Goal: Task Accomplishment & Management: Manage account settings

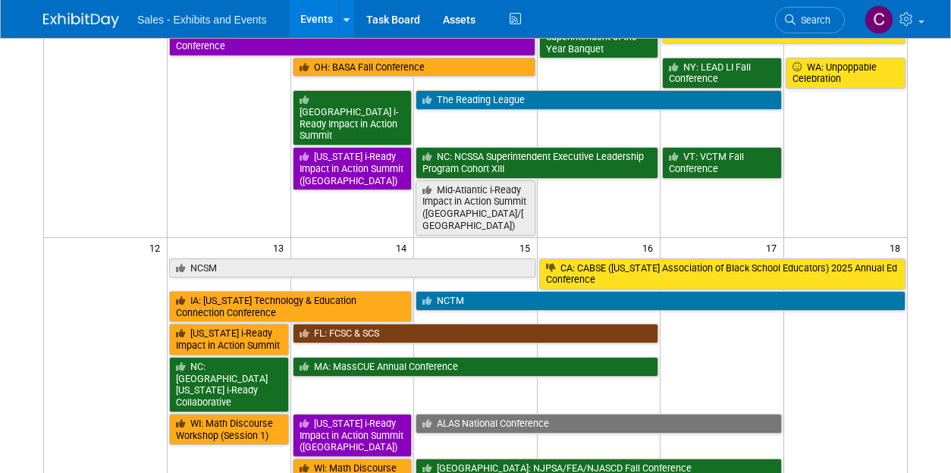
scroll to position [584, 0]
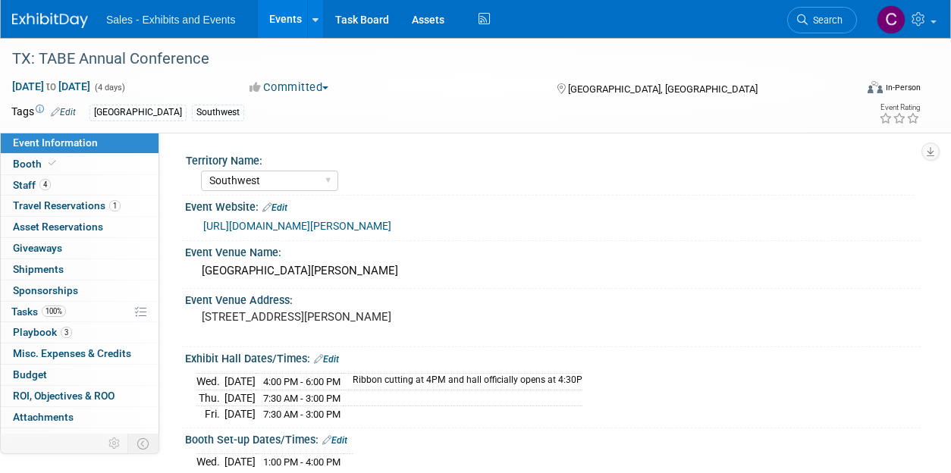
select select "Southwest"
click at [15, 210] on span "Travel Reservations 1" at bounding box center [67, 205] width 108 height 12
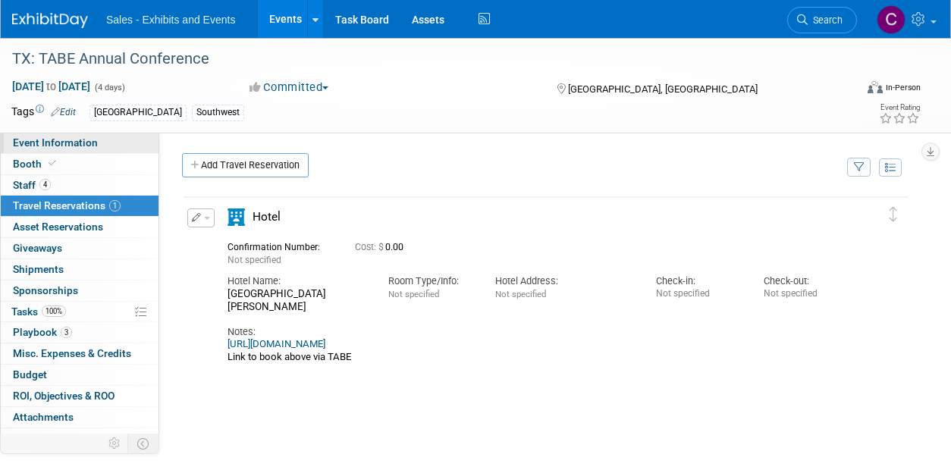
click at [46, 146] on span "Event Information" at bounding box center [55, 143] width 85 height 12
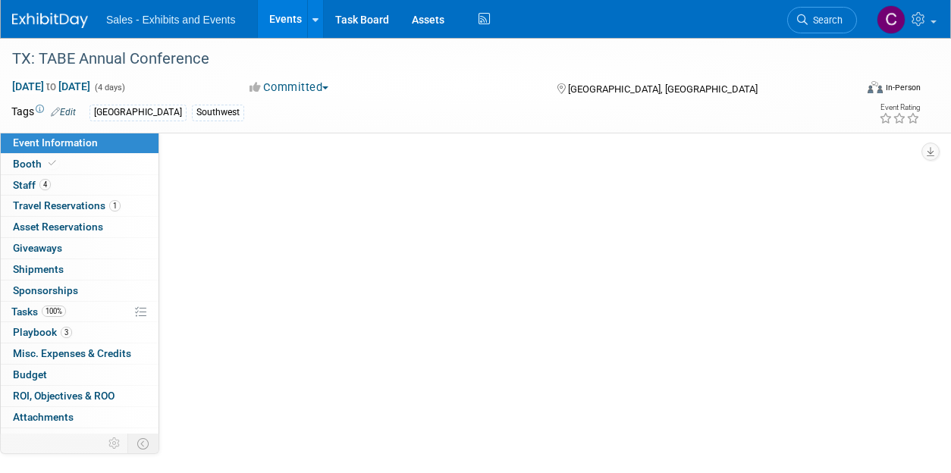
select select "Southwest"
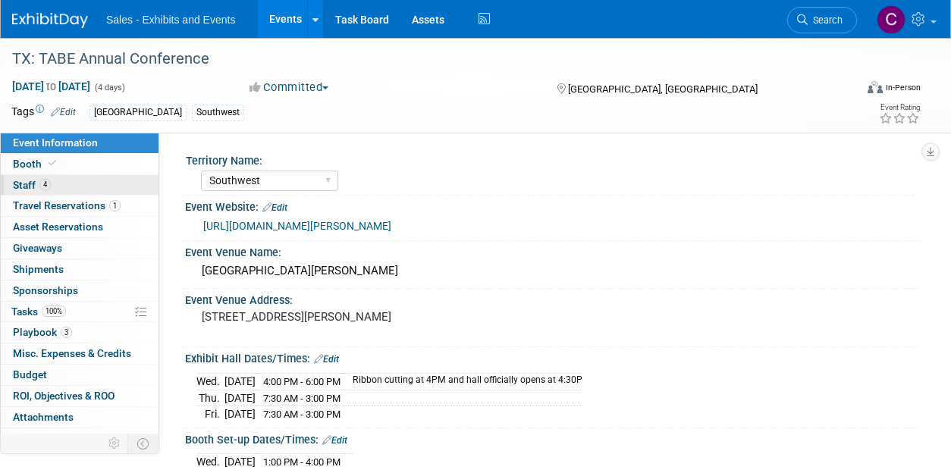
click at [20, 186] on span "Staff 4" at bounding box center [32, 185] width 38 height 12
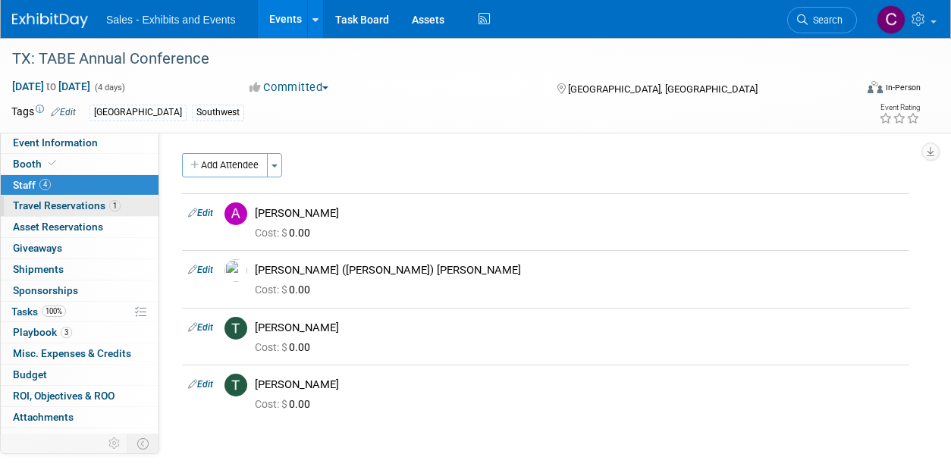
click at [38, 215] on link "1 Travel Reservations 1" at bounding box center [80, 206] width 158 height 20
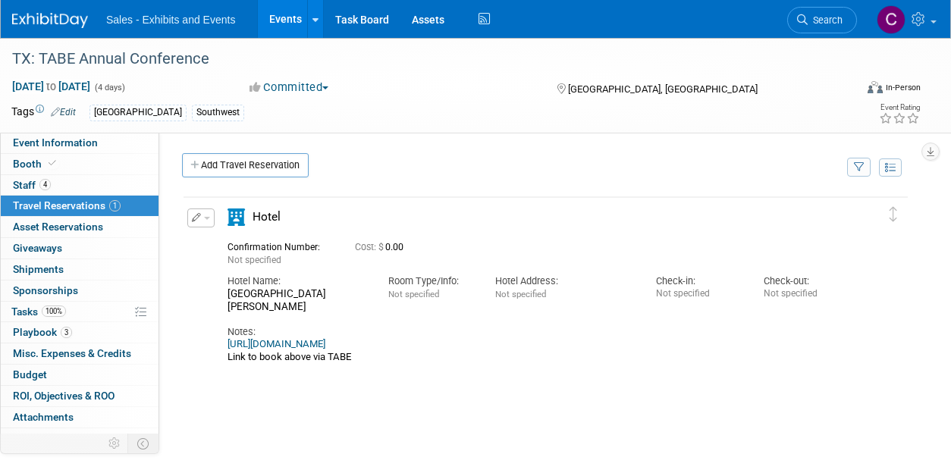
scroll to position [11, 0]
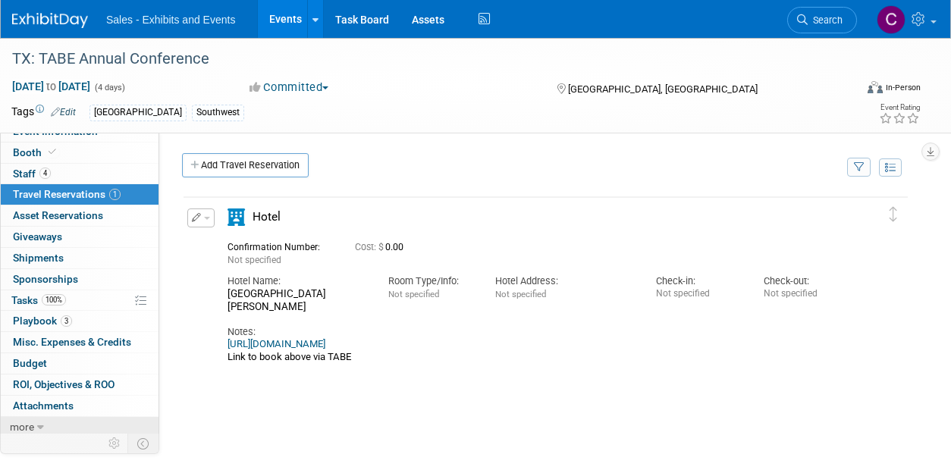
click at [32, 427] on span "more" at bounding box center [22, 427] width 24 height 12
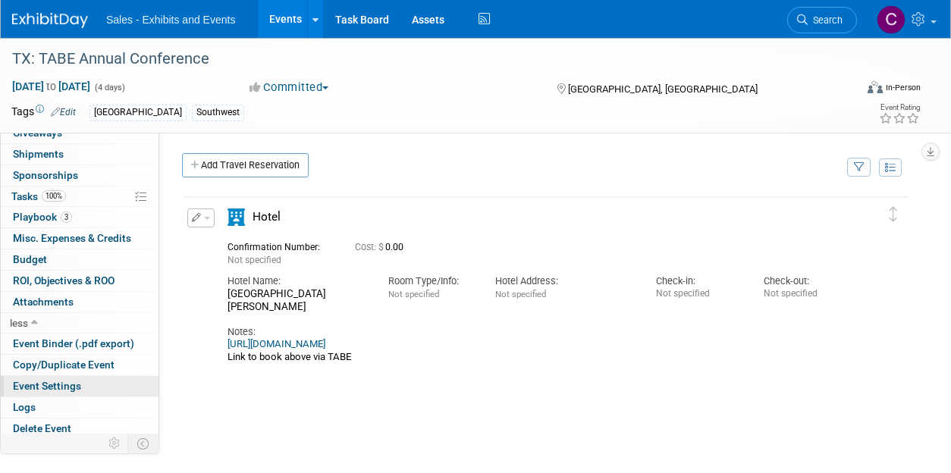
scroll to position [115, 0]
click at [67, 407] on link "Logs" at bounding box center [80, 407] width 158 height 20
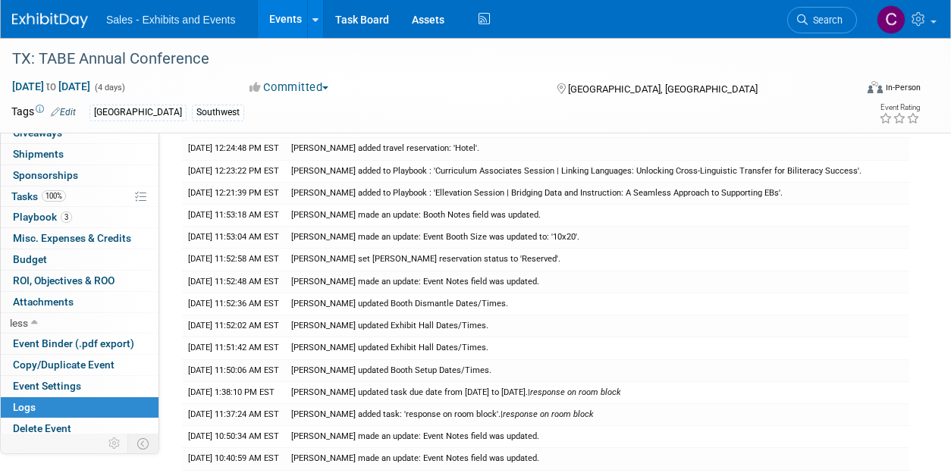
scroll to position [284, 0]
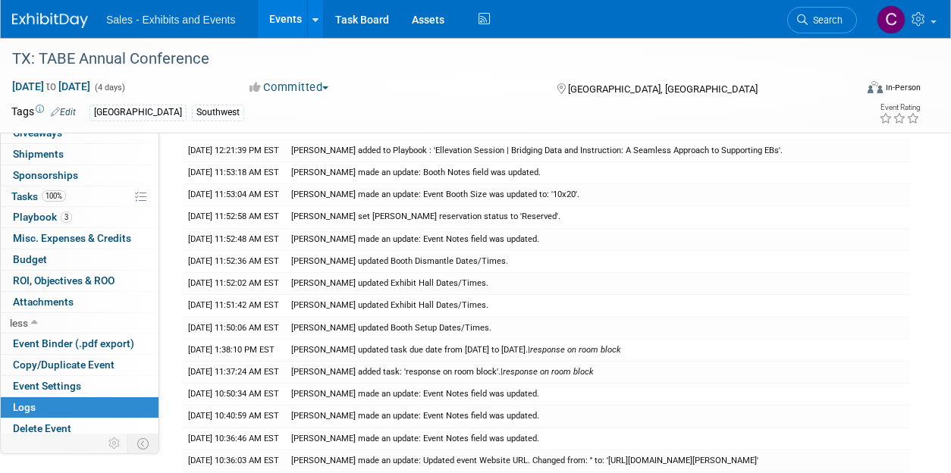
click at [273, 33] on link "Events" at bounding box center [285, 19] width 55 height 38
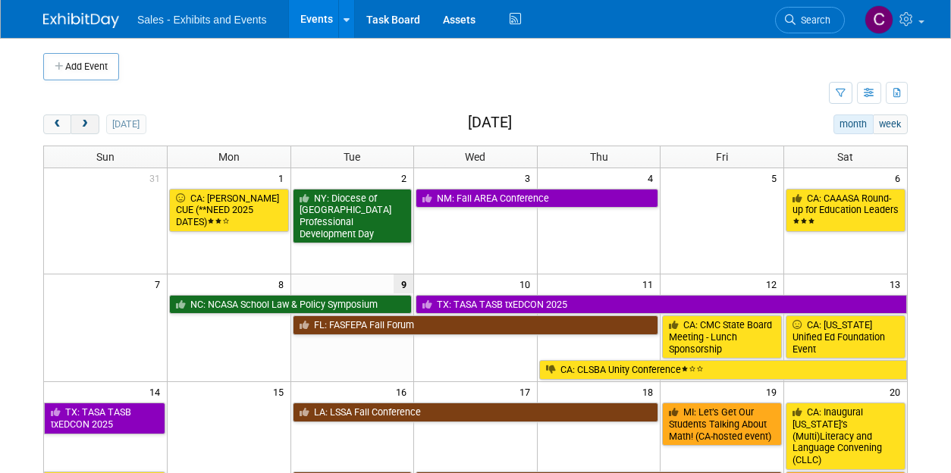
click at [90, 118] on button "next" at bounding box center [85, 125] width 28 height 20
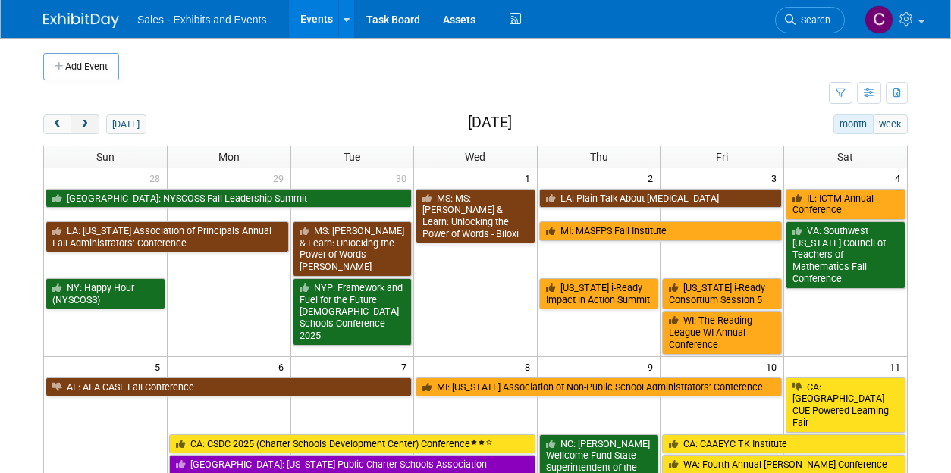
click at [90, 118] on button "next" at bounding box center [85, 125] width 28 height 20
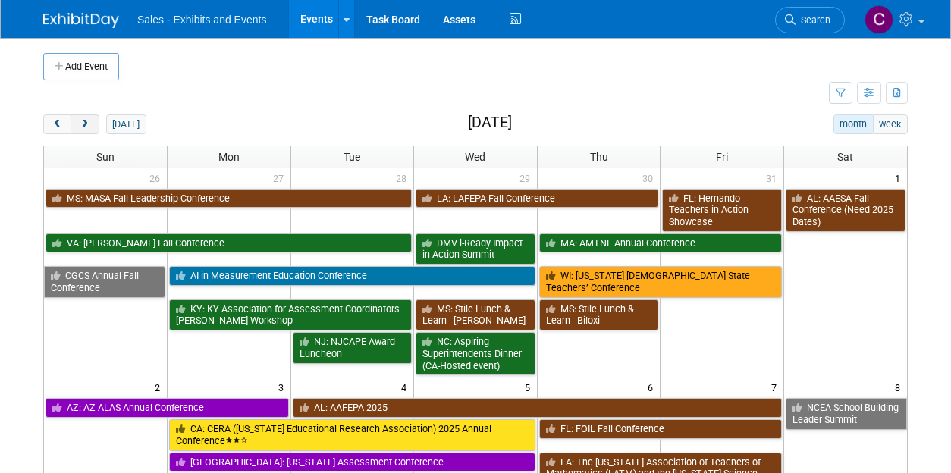
click at [90, 118] on button "next" at bounding box center [85, 125] width 28 height 20
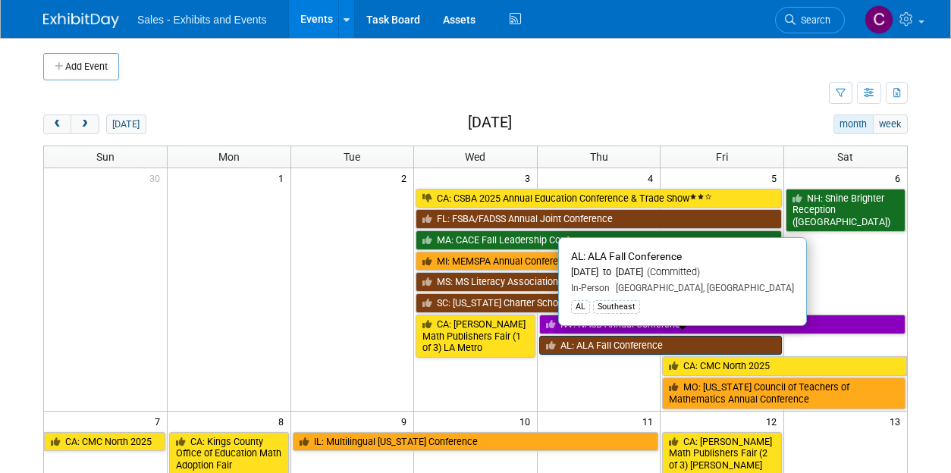
click at [607, 341] on link "AL: ALA Fall Conference" at bounding box center [660, 346] width 243 height 20
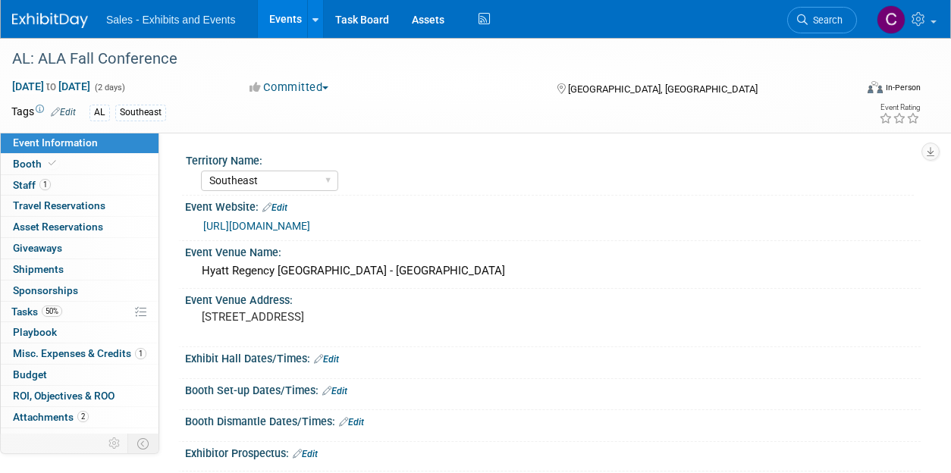
select select "Southeast"
click at [24, 308] on span "Tasks 50%" at bounding box center [36, 312] width 51 height 12
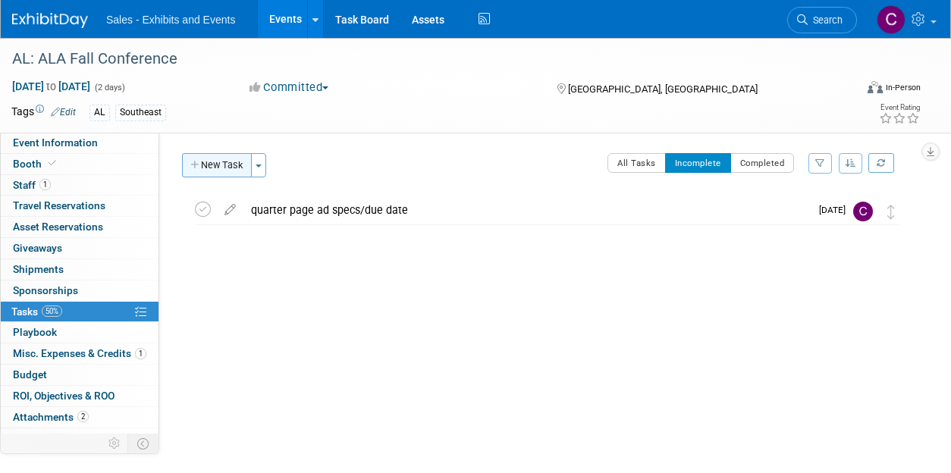
click at [214, 166] on button "New Task" at bounding box center [217, 165] width 70 height 24
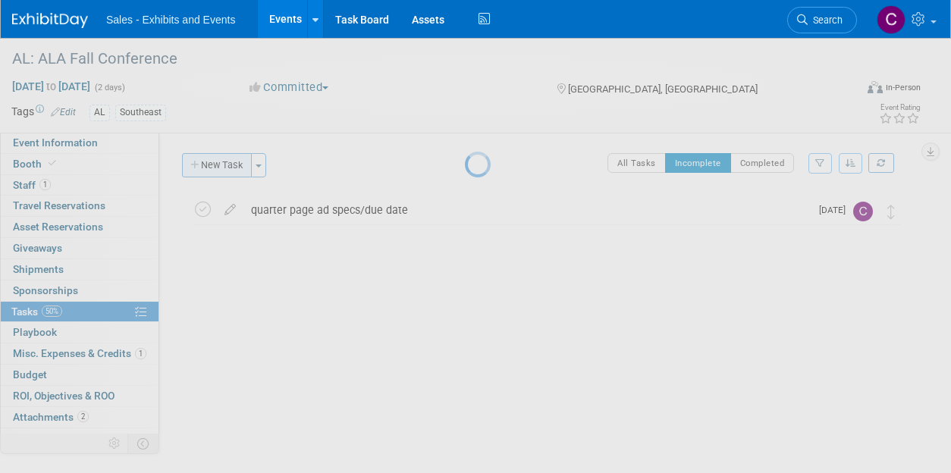
select select "8"
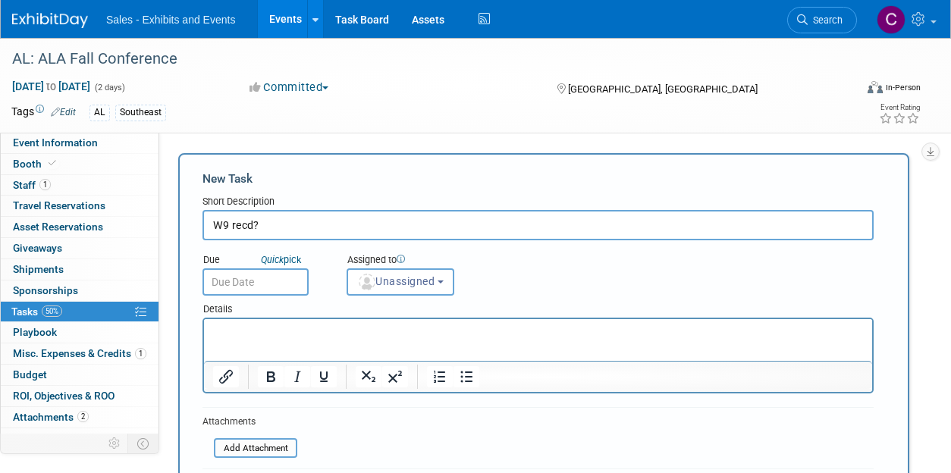
type input "W9 recd?"
click at [253, 284] on input "text" at bounding box center [256, 282] width 106 height 27
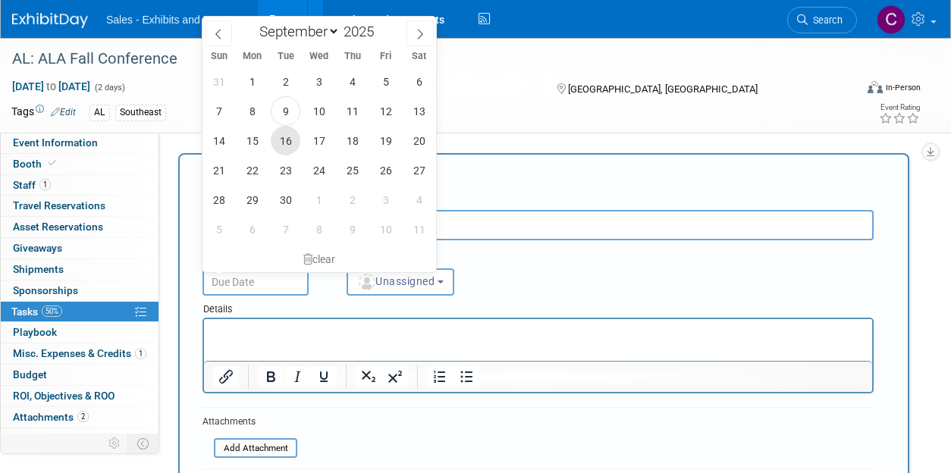
click at [296, 146] on span "16" at bounding box center [286, 141] width 30 height 30
type input "Sep 16, 2025"
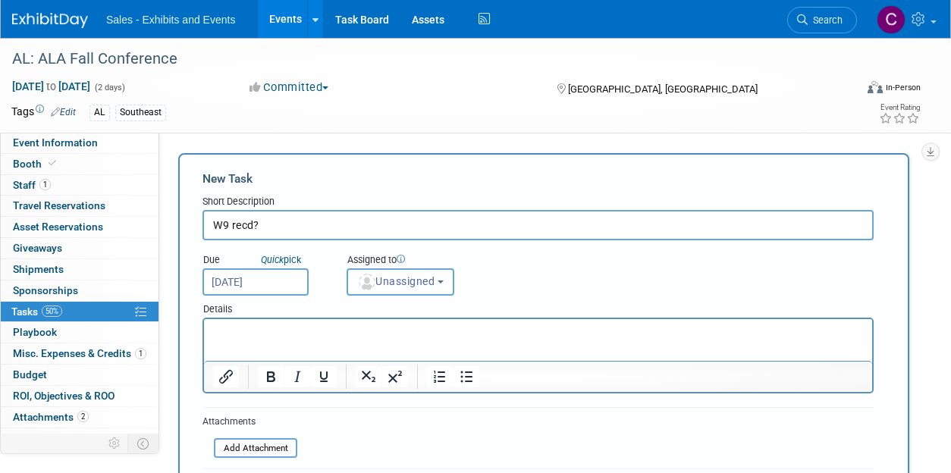
click at [417, 284] on span "Unassigned" at bounding box center [395, 281] width 77 height 12
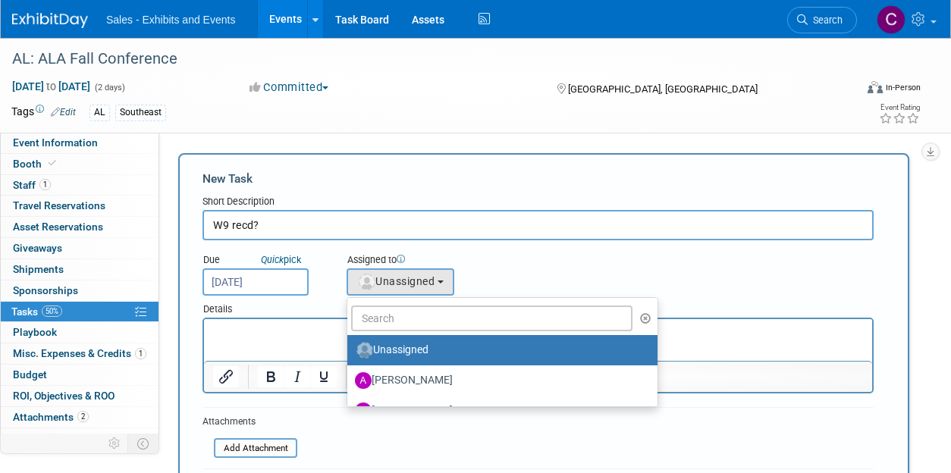
click at [414, 305] on ul "Unassigned Albert Martinez Ale Gonzalez Alexandra Horne Alianna Ortu Alice Shir…" at bounding box center [503, 352] width 312 height 110
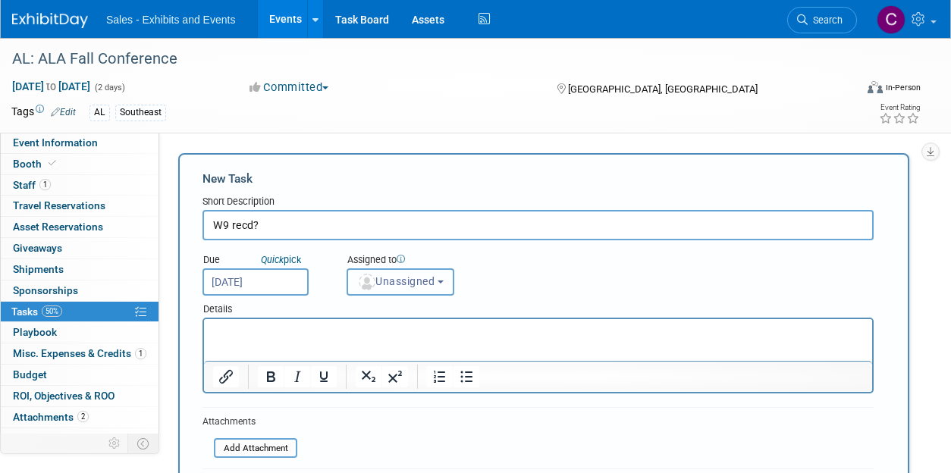
click at [410, 291] on button "Unassigned" at bounding box center [401, 282] width 108 height 27
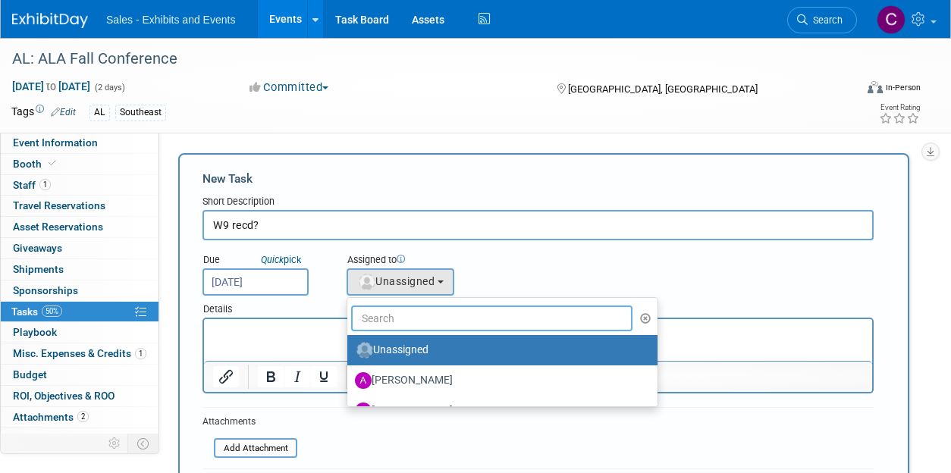
click at [410, 321] on input "text" at bounding box center [491, 319] width 281 height 26
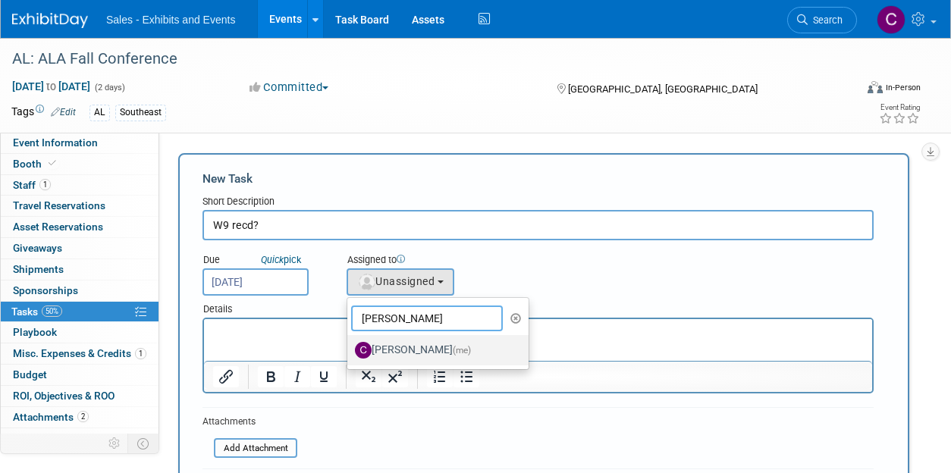
type input "christine"
click at [406, 347] on label "Christine Lurz (me)" at bounding box center [434, 350] width 159 height 24
click at [350, 347] on input "Christine Lurz (me)" at bounding box center [345, 349] width 10 height 10
select select "a9e3834d-668b-4315-a5d4-069993be606a"
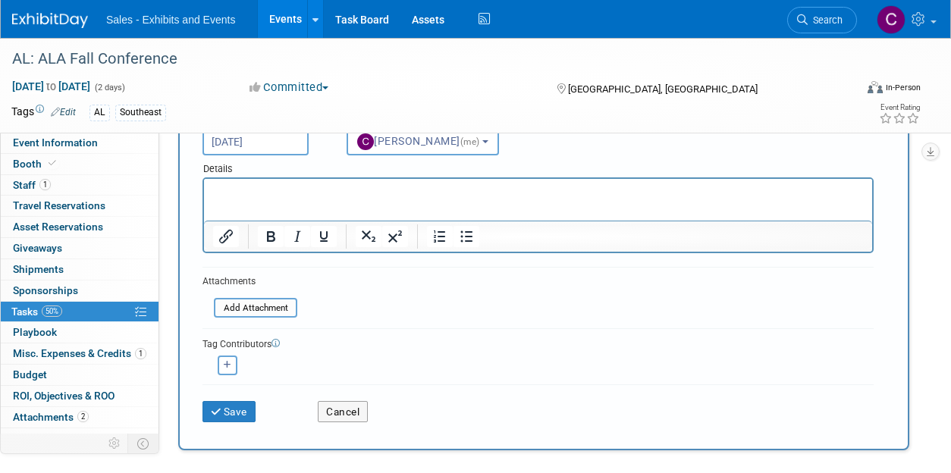
scroll to position [209, 0]
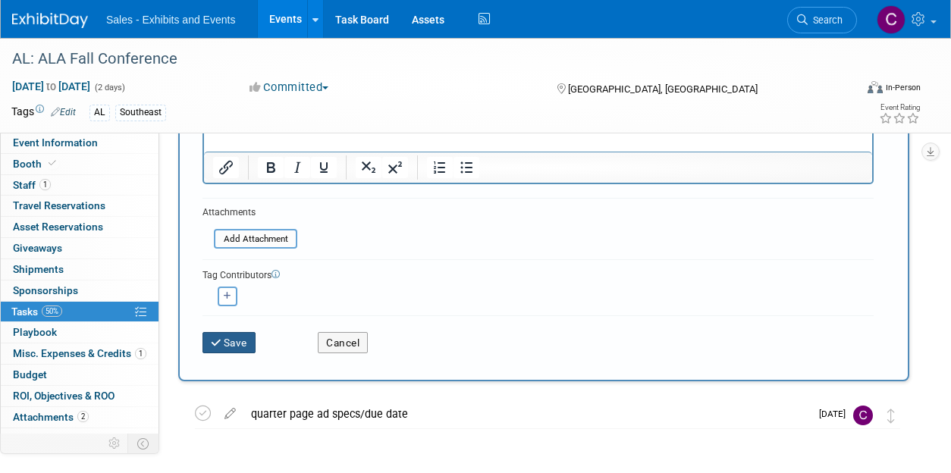
click at [231, 350] on button "Save" at bounding box center [229, 342] width 53 height 21
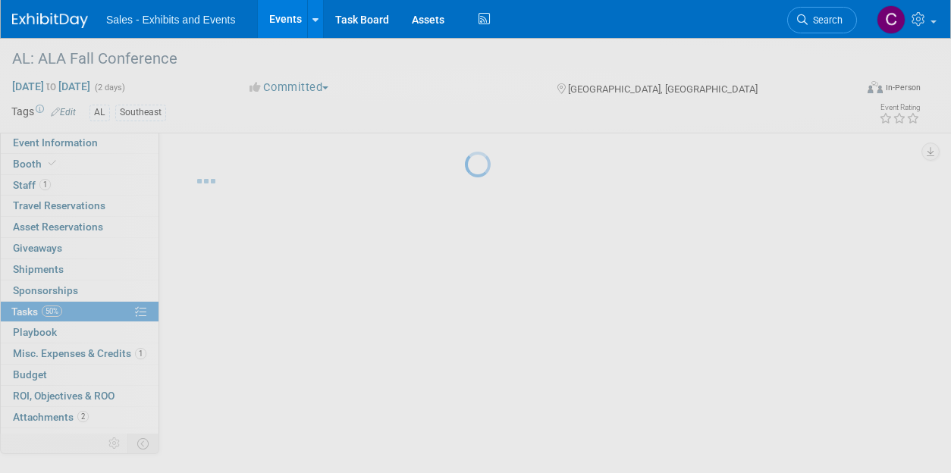
scroll to position [3, 0]
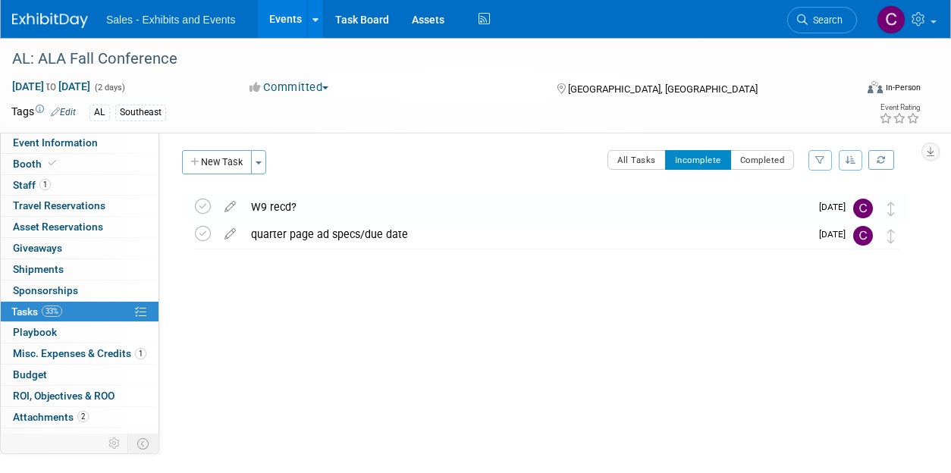
click at [284, 22] on link "Events" at bounding box center [285, 19] width 55 height 38
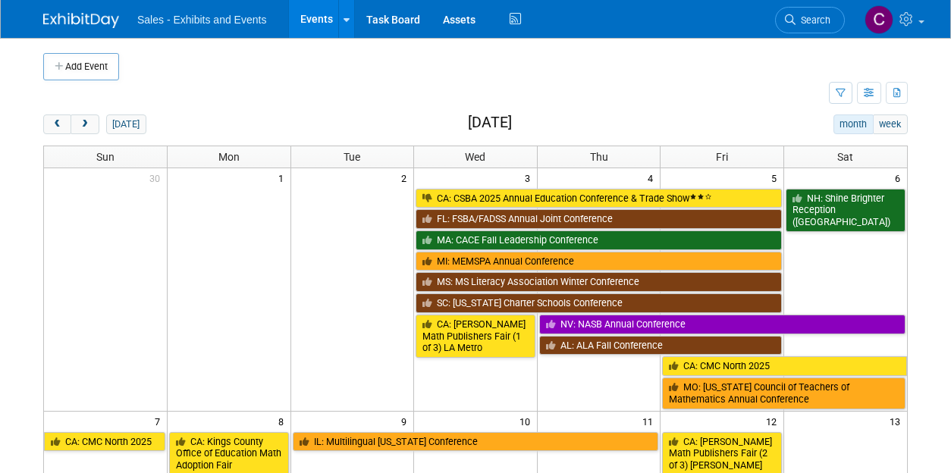
click at [498, 22] on ul "Sales - Exhibits and Events Events Add Event Bulk Upload Events Shareable Event…" at bounding box center [331, 19] width 388 height 38
click at [508, 22] on icon at bounding box center [515, 20] width 19 height 24
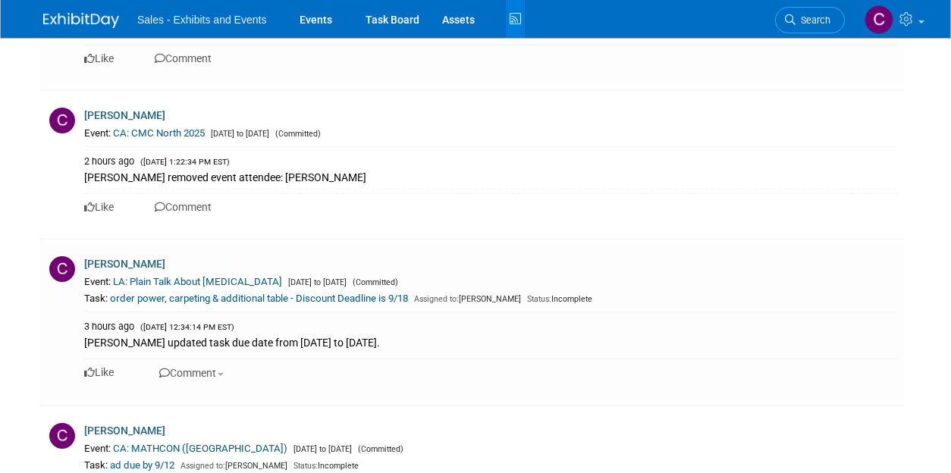
scroll to position [2439, 0]
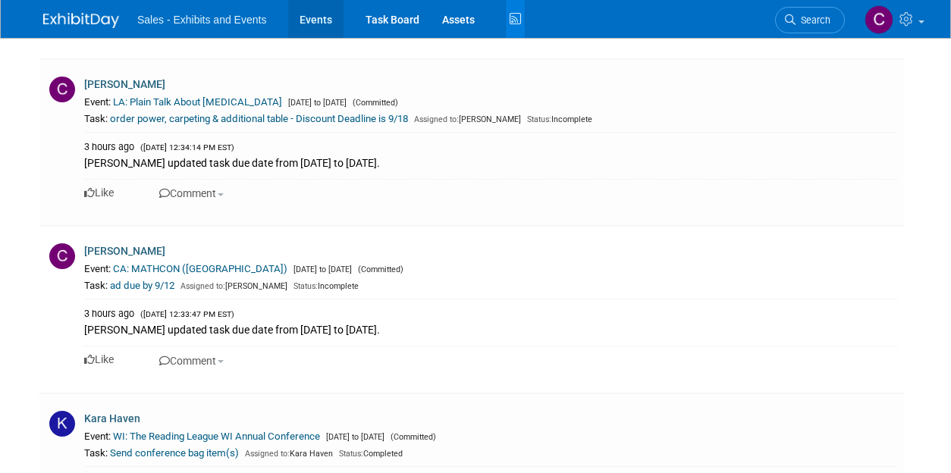
click at [313, 20] on link "Events" at bounding box center [315, 19] width 55 height 38
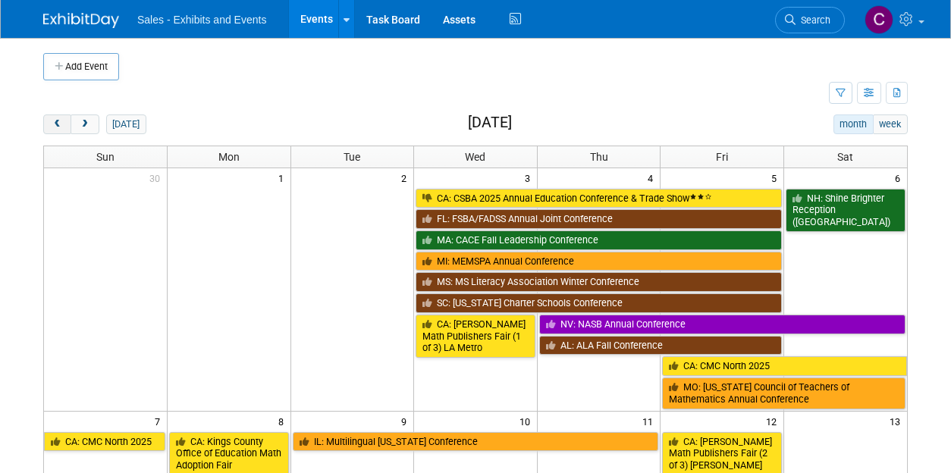
click at [59, 133] on button "prev" at bounding box center [57, 125] width 28 height 20
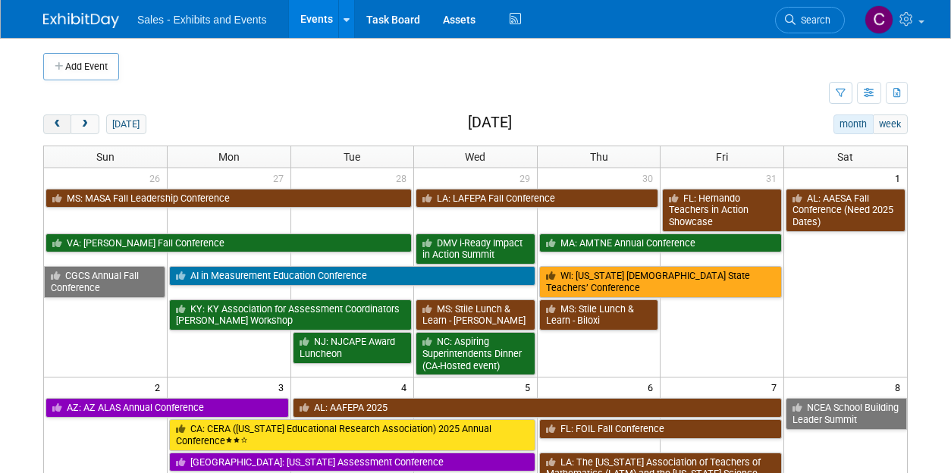
click at [58, 130] on button "prev" at bounding box center [57, 125] width 28 height 20
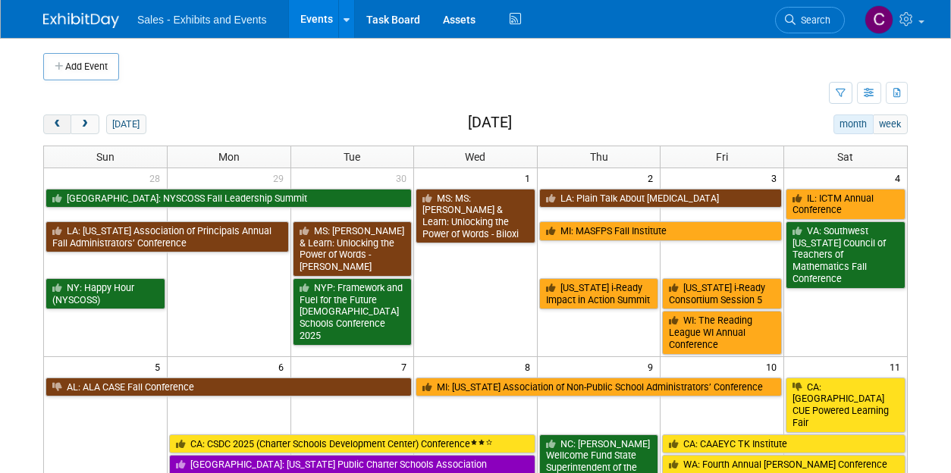
click at [58, 130] on button "prev" at bounding box center [57, 125] width 28 height 20
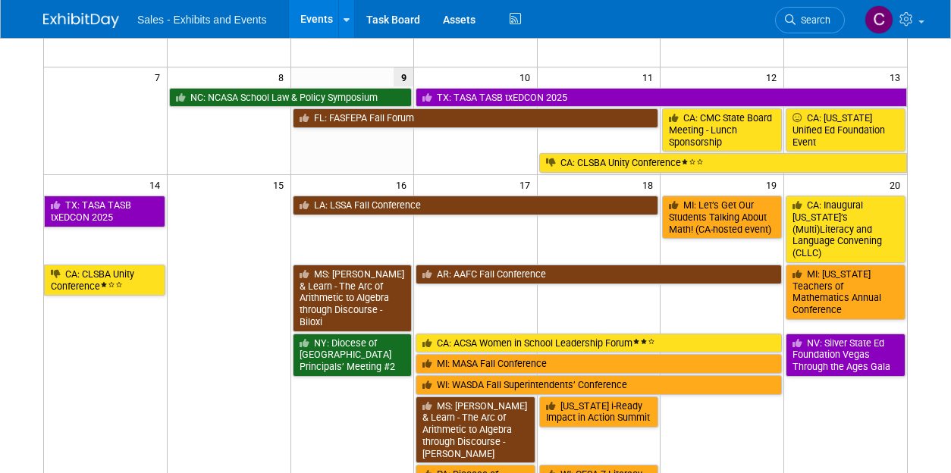
scroll to position [209, 0]
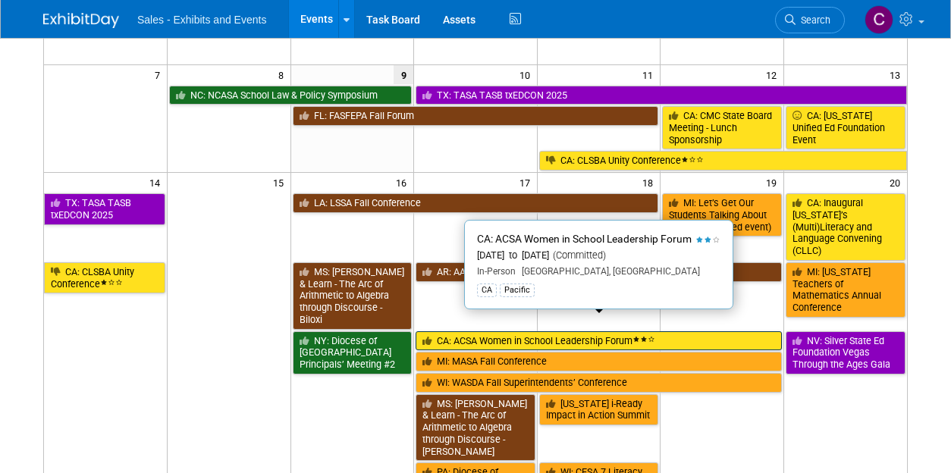
click at [504, 331] on link "CA: ACSA Women in School Leadership Forum" at bounding box center [599, 341] width 366 height 20
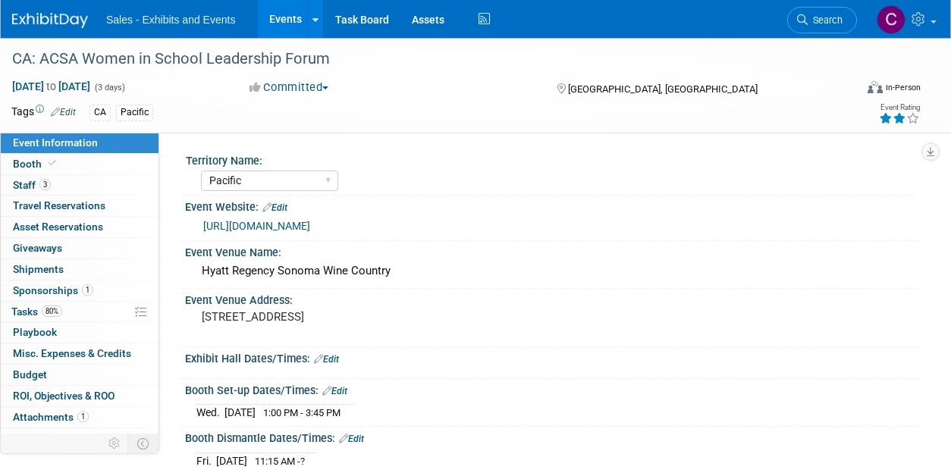
select select "Pacific"
click at [15, 179] on span "Staff 3" at bounding box center [32, 185] width 38 height 12
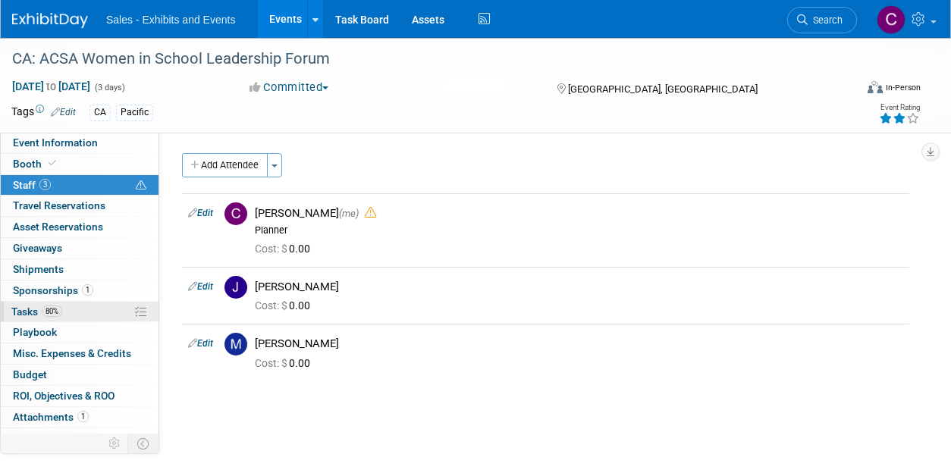
click at [53, 309] on span "80%" at bounding box center [52, 311] width 20 height 11
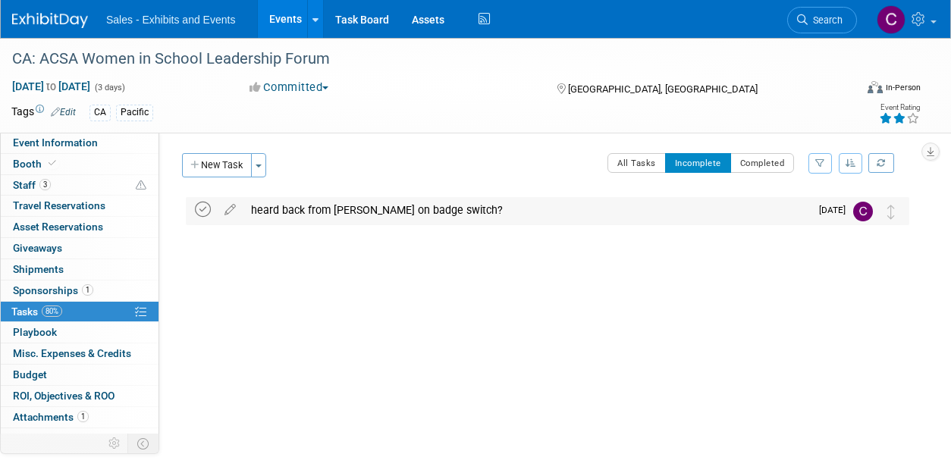
click at [209, 206] on icon at bounding box center [203, 210] width 16 height 16
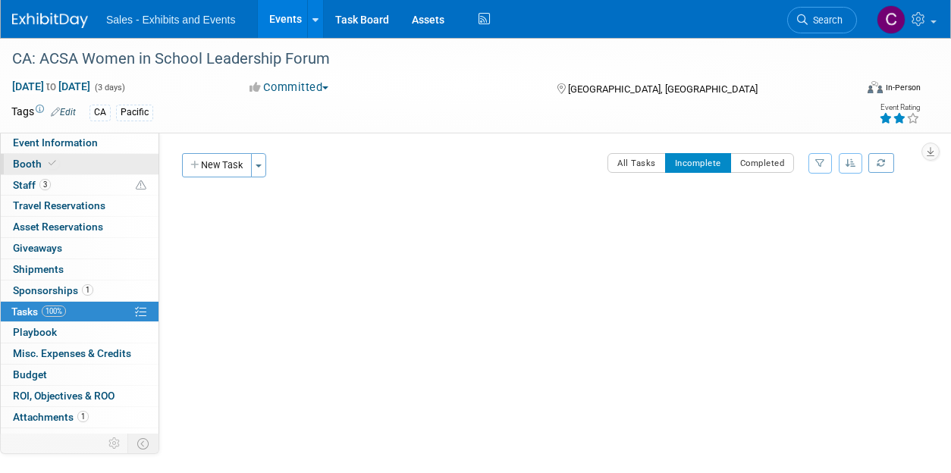
click at [65, 168] on link "Booth" at bounding box center [80, 164] width 158 height 20
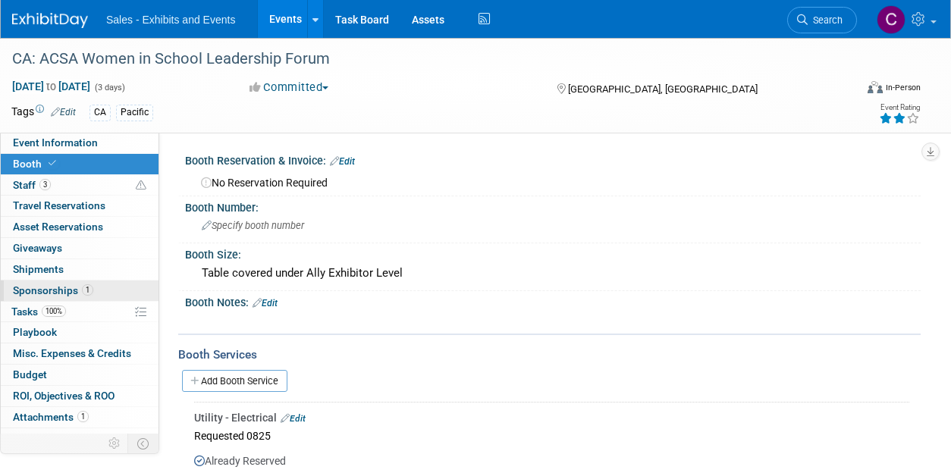
click at [36, 286] on span "Sponsorships 1" at bounding box center [53, 290] width 80 height 12
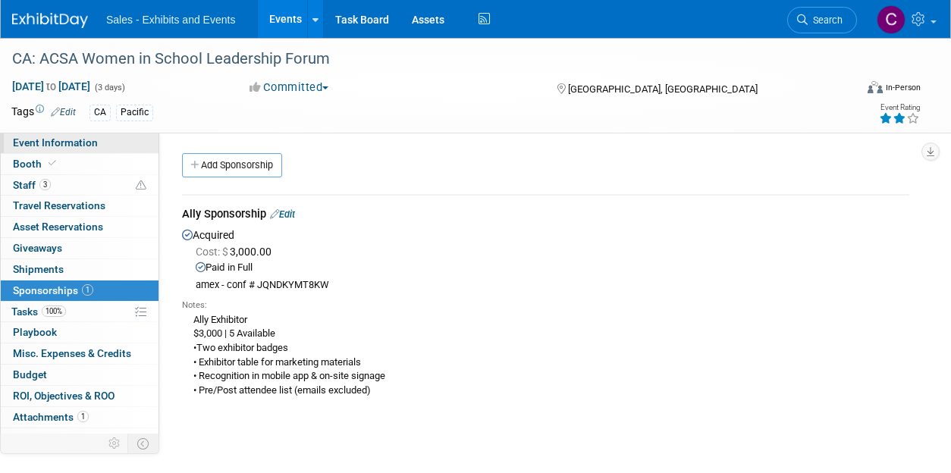
click at [54, 152] on link "Event Information" at bounding box center [80, 143] width 158 height 20
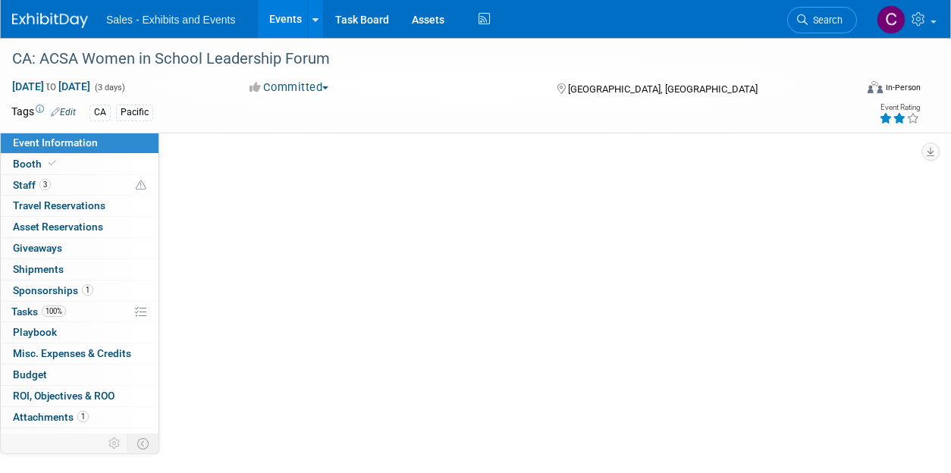
select select "Pacific"
